Goal: Information Seeking & Learning: Compare options

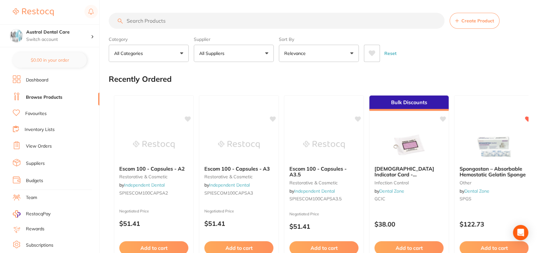
click at [181, 21] on input "search" at bounding box center [277, 21] width 336 height 16
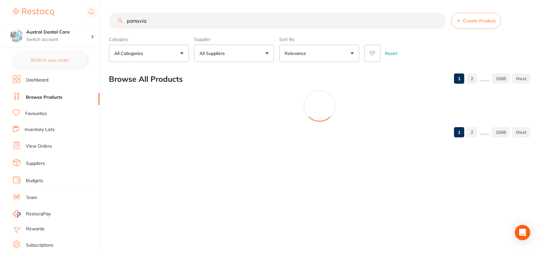
click at [323, 50] on button "Relevance" at bounding box center [319, 53] width 80 height 17
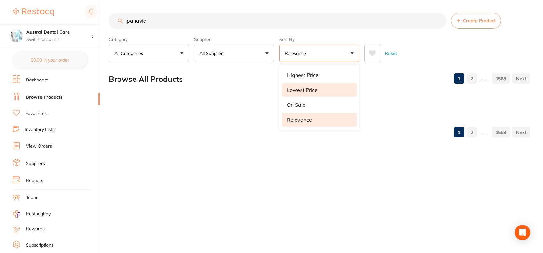
click at [301, 86] on li "Lowest Price" at bounding box center [319, 90] width 75 height 13
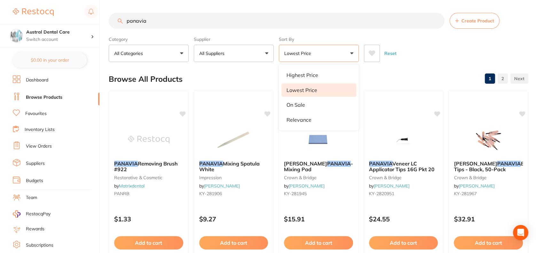
click at [305, 92] on p "Lowest Price" at bounding box center [302, 90] width 31 height 6
click at [318, 88] on li "Lowest Price" at bounding box center [319, 90] width 75 height 13
click at [387, 72] on div "Browse All Products 1 2" at bounding box center [319, 78] width 420 height 21
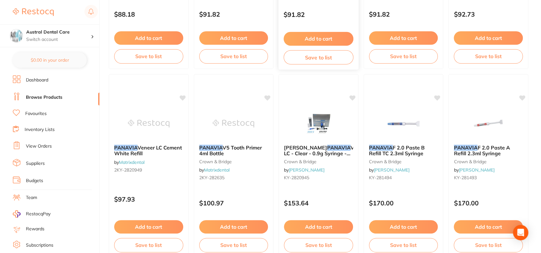
scroll to position [1151, 0]
click at [391, 149] on em "PANAVIA" at bounding box center [381, 147] width 24 height 6
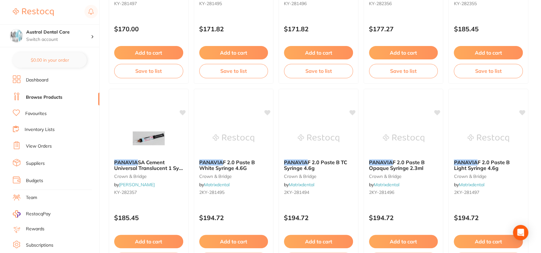
scroll to position [1573, 0]
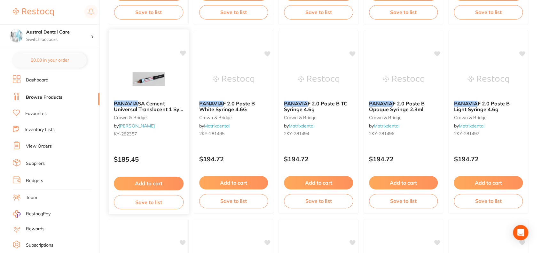
click at [158, 102] on span "SA Cement Universal Translucent 1 Sy 8g 20 Mix Tip" at bounding box center [148, 109] width 69 height 18
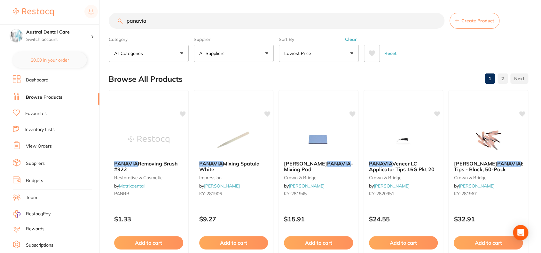
click at [196, 18] on input "panavia" at bounding box center [277, 21] width 336 height 16
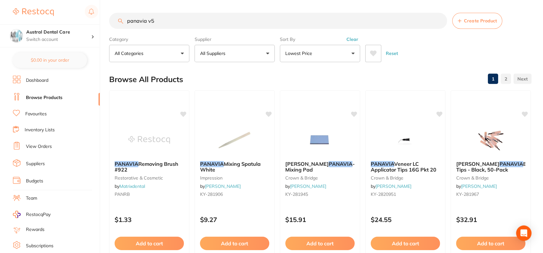
type input "panavia v5"
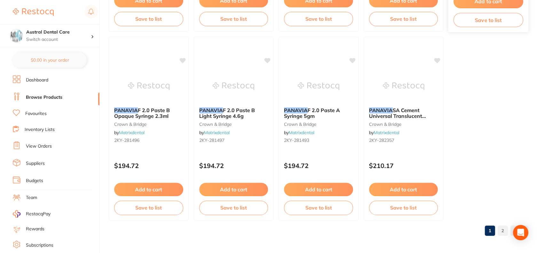
scroll to position [1945, 0]
click at [406, 112] on span "SA Cement Universal Translucent Automix Syringe 8gm" at bounding box center [398, 116] width 58 height 18
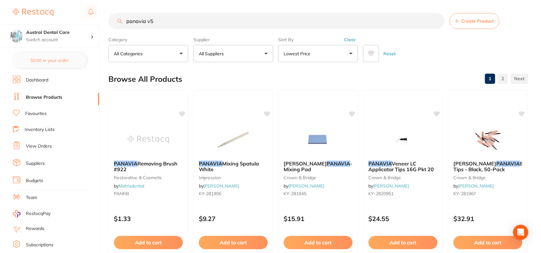
scroll to position [1945, 0]
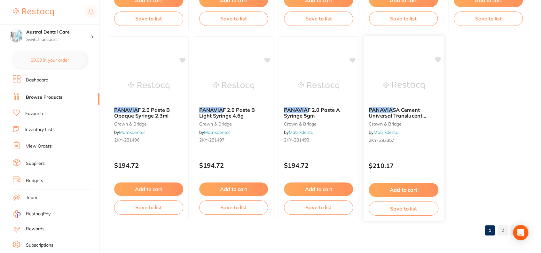
click at [386, 107] on em "PANAVIA" at bounding box center [381, 110] width 24 height 6
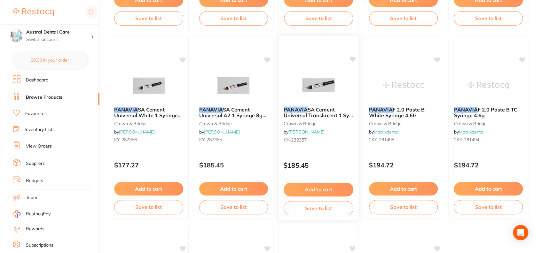
scroll to position [1945, 0]
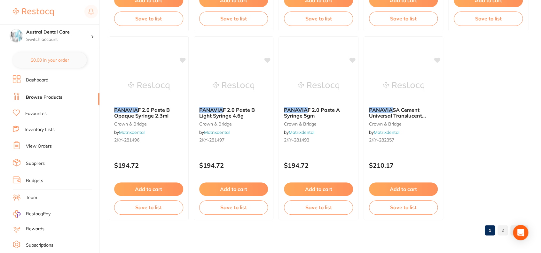
click at [501, 228] on link "2" at bounding box center [503, 230] width 10 height 13
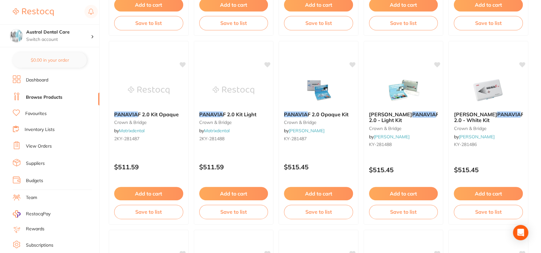
scroll to position [1378, 0]
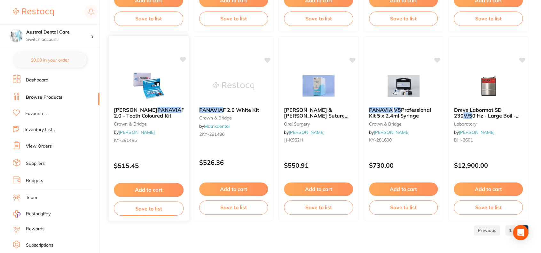
click at [156, 109] on span "[PERSON_NAME]" at bounding box center [136, 110] width 44 height 6
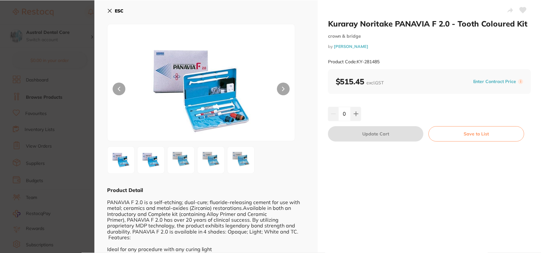
scroll to position [1378, 0]
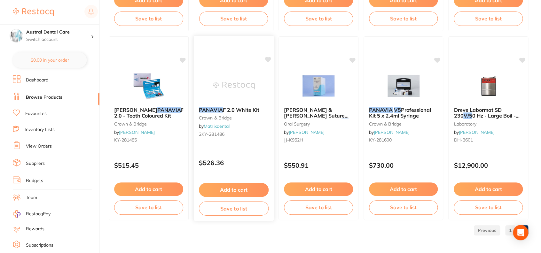
click at [247, 110] on span "F 2.0 White Kit" at bounding box center [241, 110] width 36 height 6
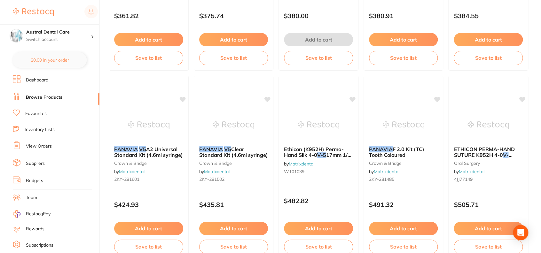
scroll to position [959, 0]
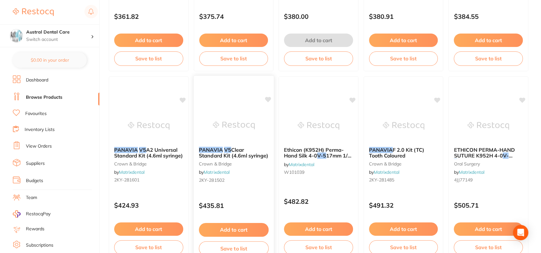
click at [239, 154] on span "Clear Standard Kit (4.6ml syringe)" at bounding box center [233, 153] width 69 height 12
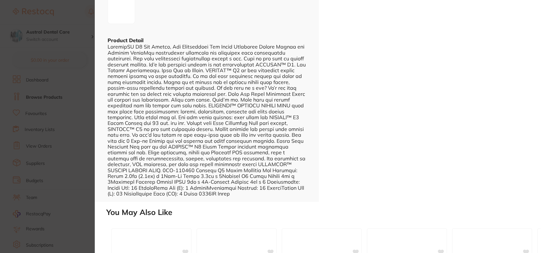
scroll to position [151, 0]
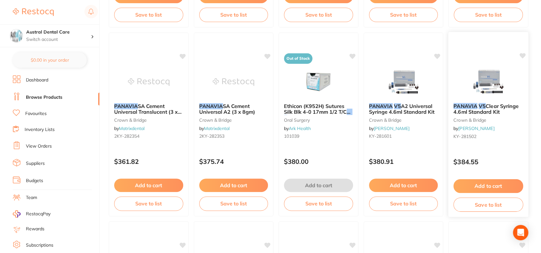
scroll to position [814, 0]
click at [387, 105] on em "PANAVIA" at bounding box center [381, 106] width 24 height 6
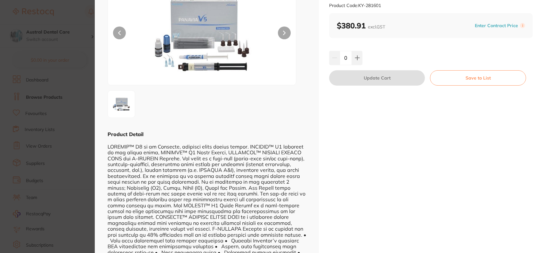
scroll to position [97, 0]
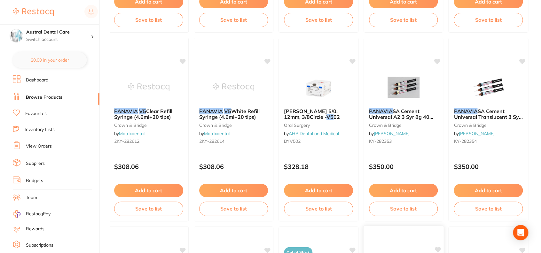
scroll to position [619, 0]
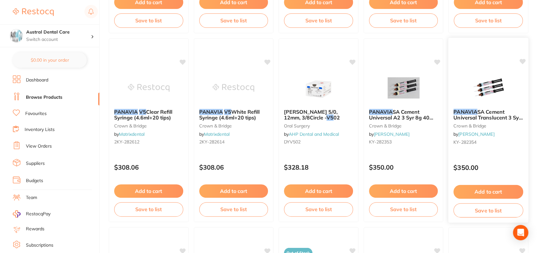
click at [505, 116] on span "SA Cement Universal Translucent 3 Syr 8g Mix acces" at bounding box center [488, 117] width 69 height 18
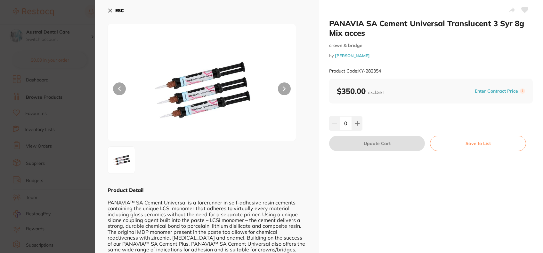
click at [197, 84] on img at bounding box center [201, 90] width 113 height 101
click at [197, 91] on img at bounding box center [201, 90] width 113 height 101
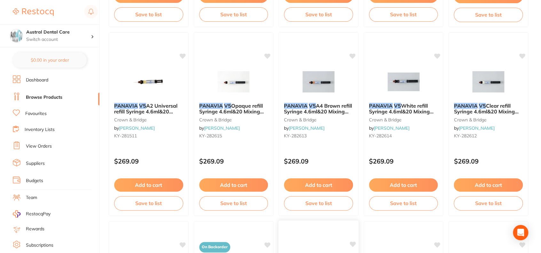
scroll to position [247, 0]
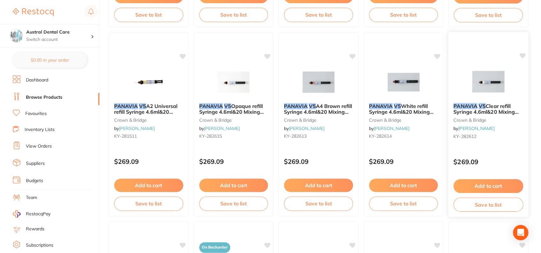
click at [487, 108] on span "Clear refill Syringe 4.6ml&20 Mixing tips" at bounding box center [486, 112] width 65 height 18
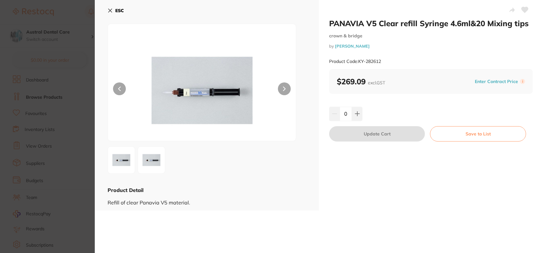
click at [153, 160] on img at bounding box center [151, 160] width 23 height 23
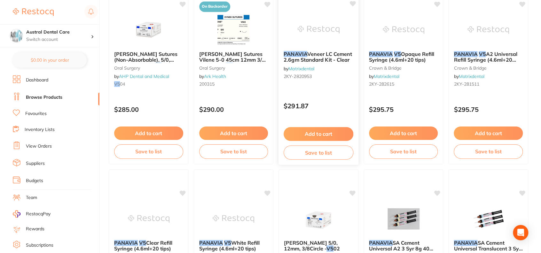
scroll to position [583, 0]
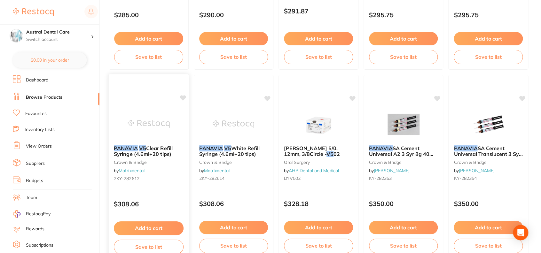
click at [166, 148] on span "Clear Refill Syringe (4.6ml+20 tips)" at bounding box center [143, 151] width 59 height 12
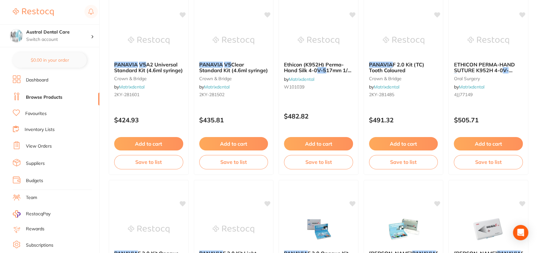
scroll to position [1045, 0]
click at [236, 63] on span "Clear Standard Kit (4.6ml syringe)" at bounding box center [233, 67] width 69 height 12
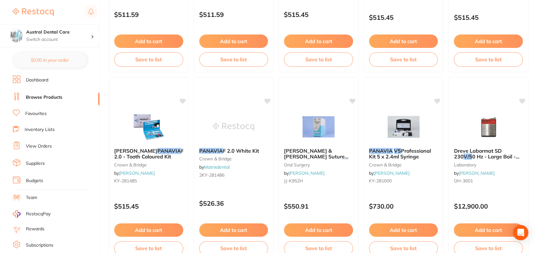
scroll to position [1378, 0]
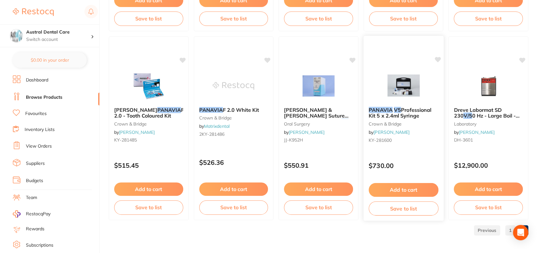
click at [417, 115] on span "Professional Kit 5 x 2.4ml Syringe" at bounding box center [400, 113] width 63 height 12
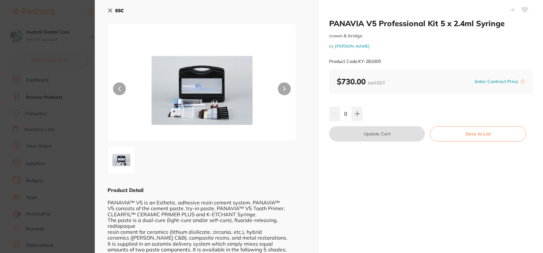
click at [220, 112] on img at bounding box center [201, 90] width 113 height 101
click at [212, 93] on img at bounding box center [201, 90] width 113 height 101
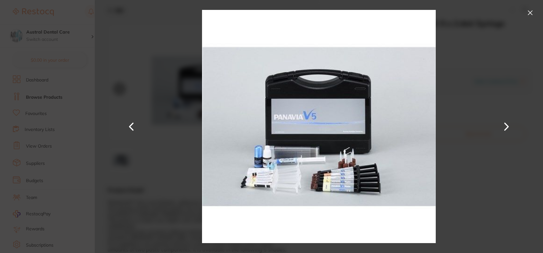
click at [231, 102] on img at bounding box center [319, 126] width 234 height 253
click at [265, 185] on img at bounding box center [319, 126] width 234 height 253
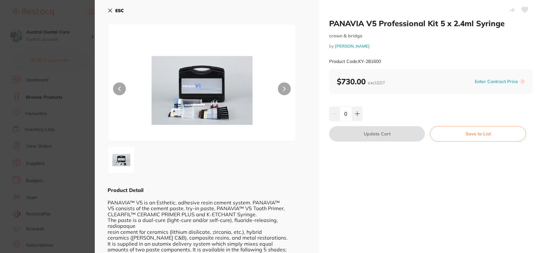
click at [215, 84] on img at bounding box center [201, 90] width 113 height 101
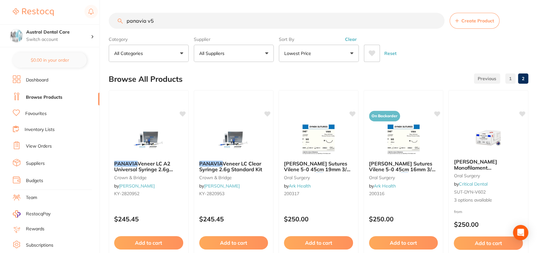
click at [193, 27] on input "panavia v5" at bounding box center [277, 21] width 336 height 16
click at [40, 84] on li "Dashboard" at bounding box center [56, 81] width 87 height 10
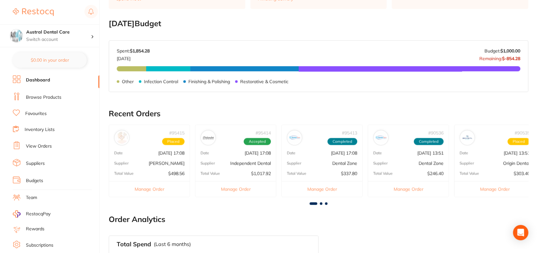
scroll to position [327, 0]
